Goal: Task Accomplishment & Management: Complete application form

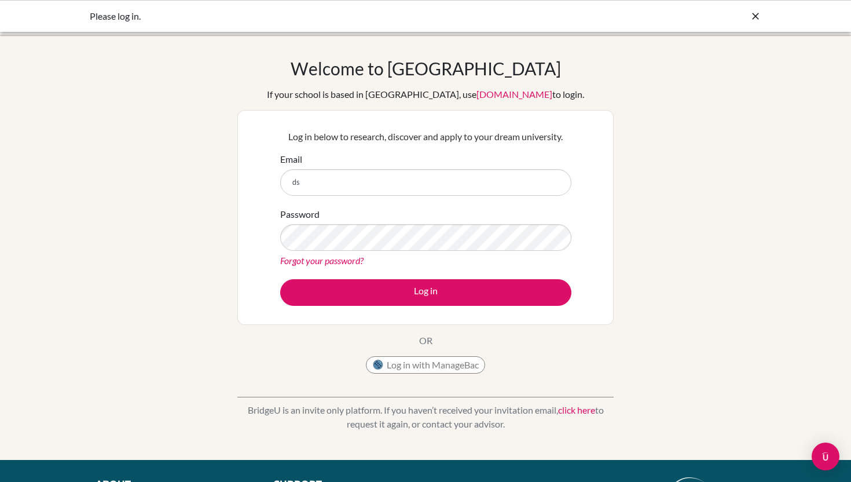
type input "d"
type input "[EMAIL_ADDRESS][DOMAIN_NAME]"
click at [351, 251] on div "Password Forgot your password?" at bounding box center [425, 237] width 291 height 60
click at [280, 279] on button "Log in" at bounding box center [425, 292] width 291 height 27
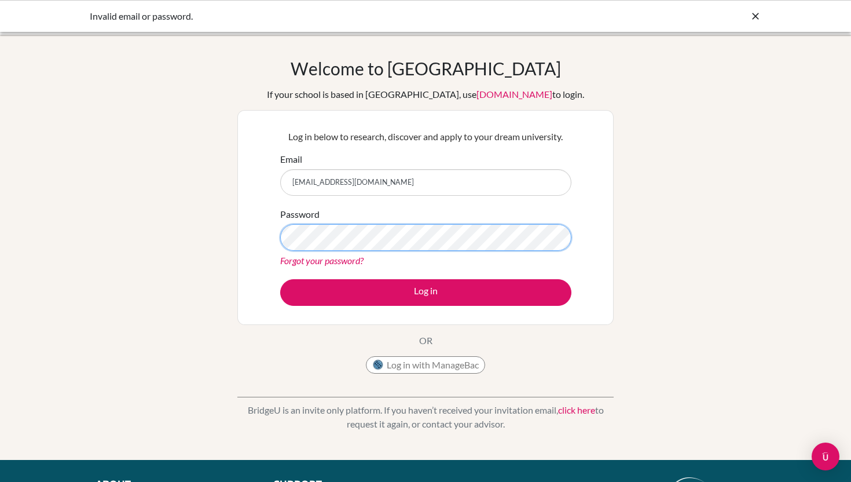
click at [280, 279] on button "Log in" at bounding box center [425, 292] width 291 height 27
